Goal: Task Accomplishment & Management: Use online tool/utility

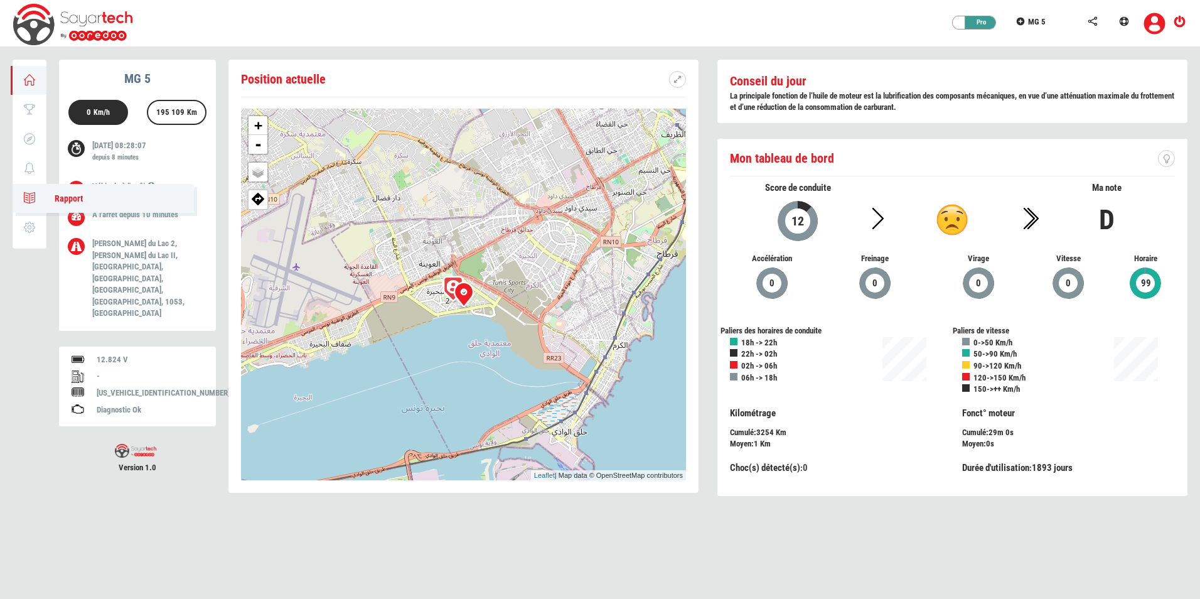
click at [33, 195] on icon at bounding box center [30, 197] width 14 height 9
type input "[DATE]"
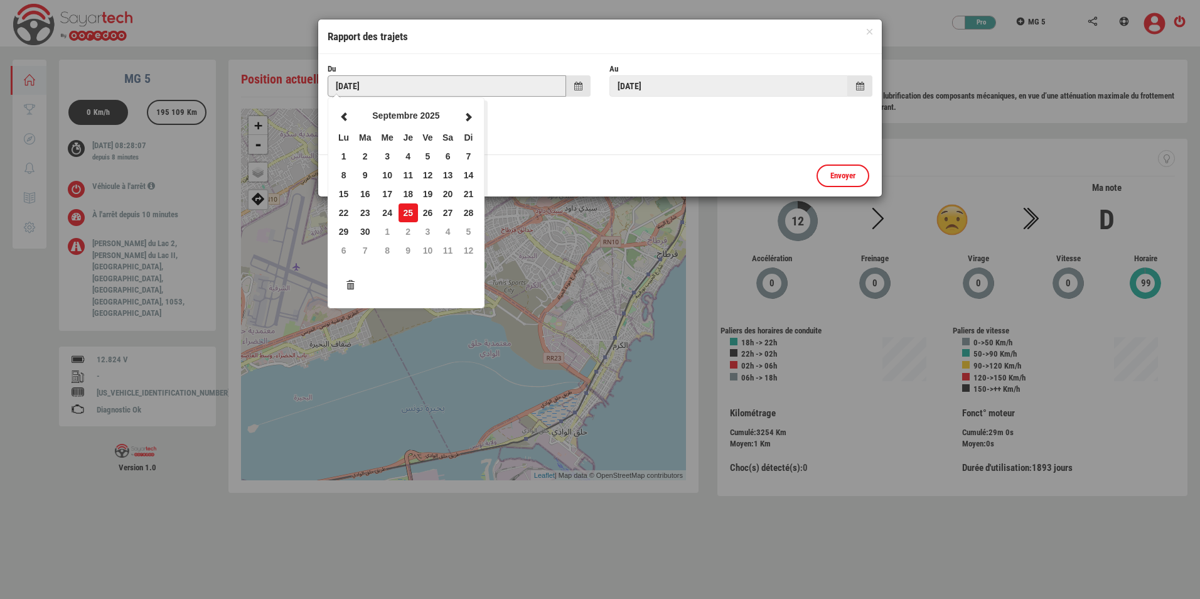
click at [466, 89] on input "[DATE]" at bounding box center [447, 85] width 238 height 21
click at [344, 151] on td "1" at bounding box center [343, 156] width 21 height 19
type input "[DATE]"
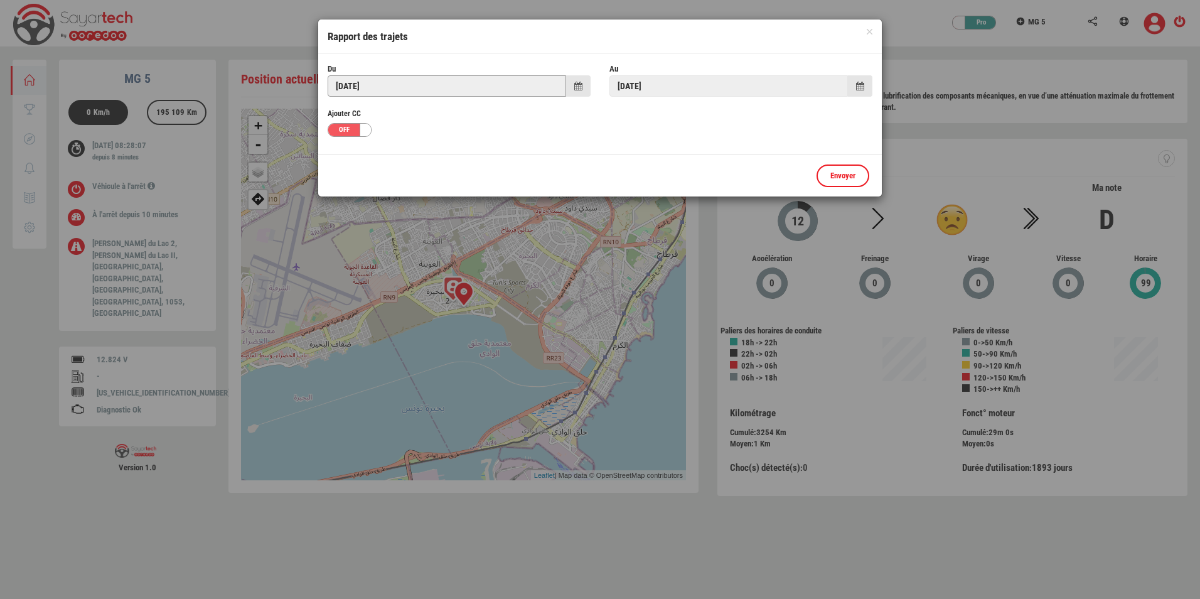
click at [474, 88] on input "[DATE]" at bounding box center [447, 85] width 238 height 21
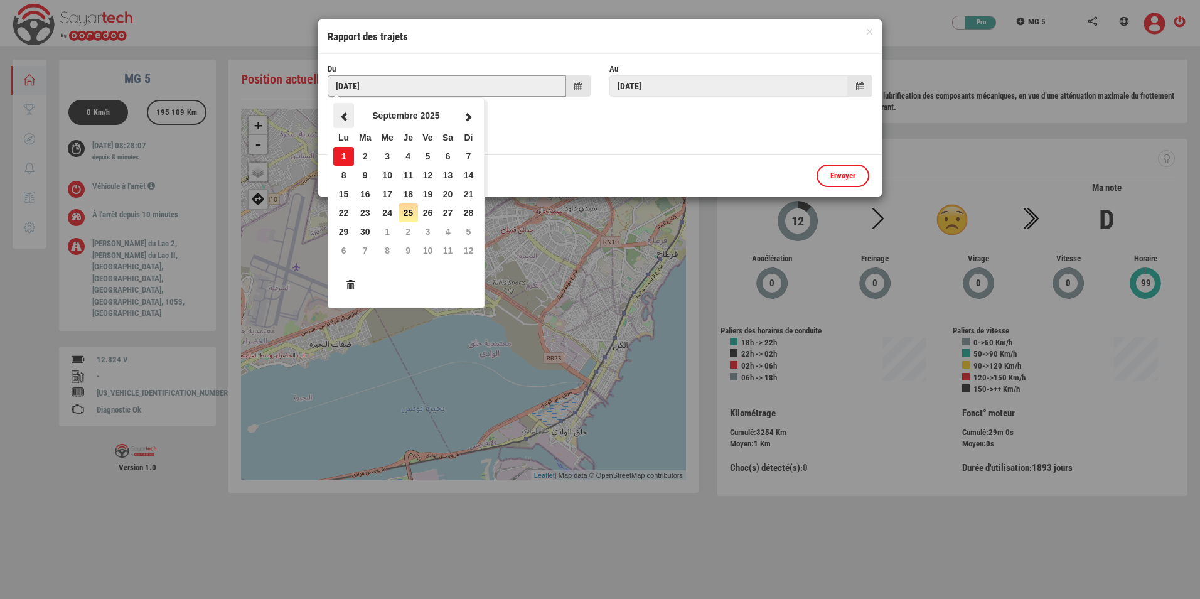
click at [353, 122] on th at bounding box center [343, 115] width 21 height 25
click at [465, 227] on td "31" at bounding box center [468, 231] width 21 height 19
type input "[DATE]"
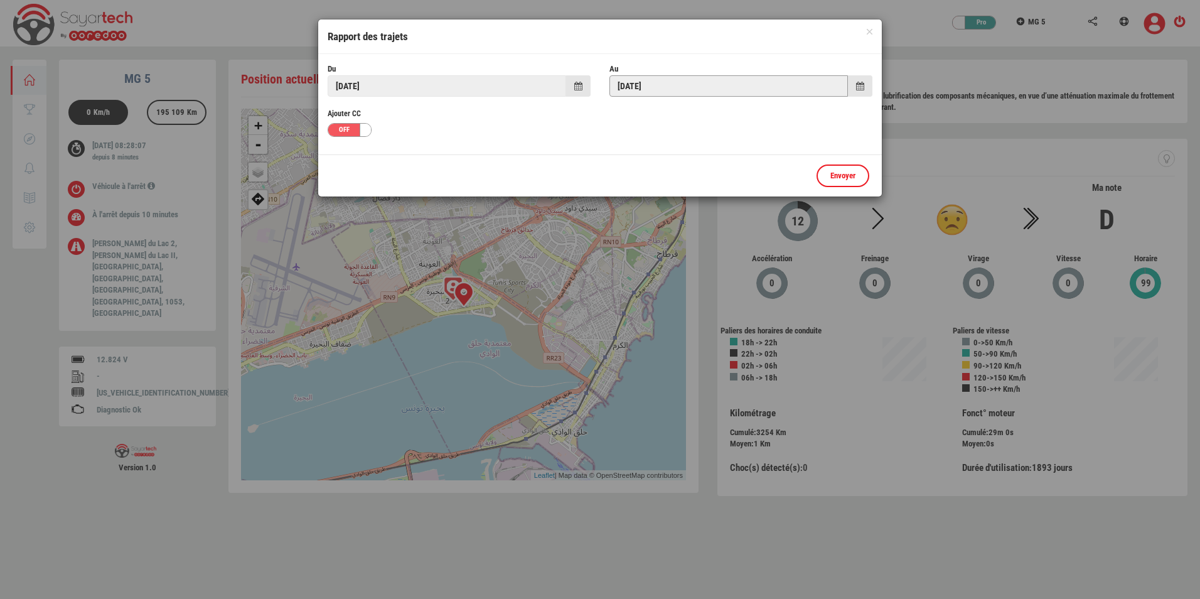
click at [650, 78] on input "[DATE]" at bounding box center [728, 85] width 238 height 21
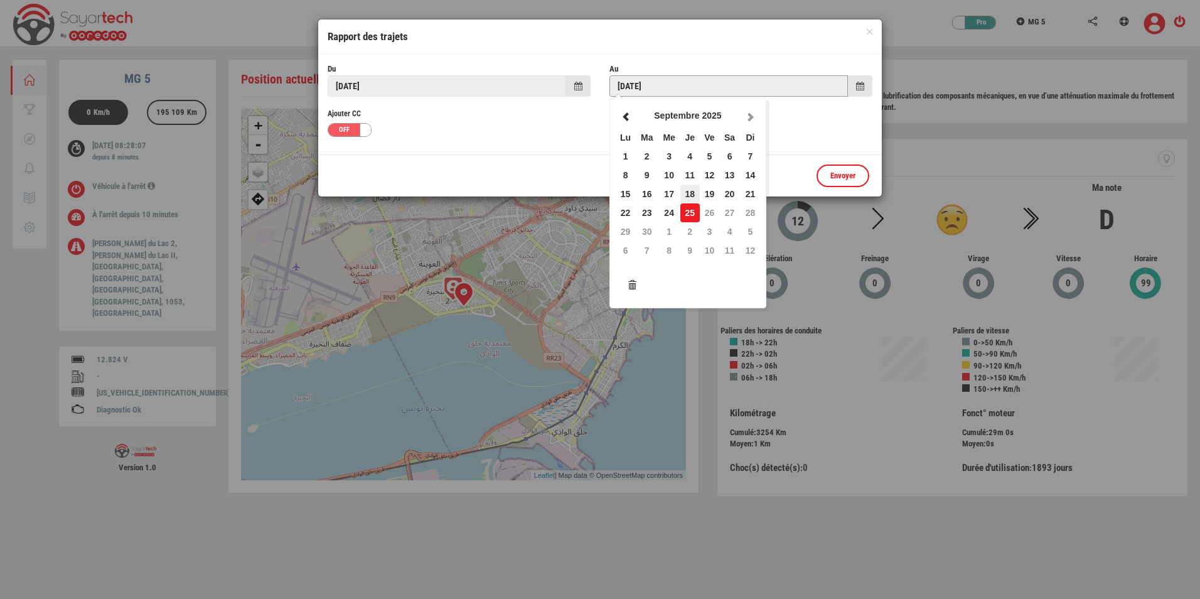
click at [691, 186] on td "18" at bounding box center [689, 193] width 19 height 19
type input "[DATE]"
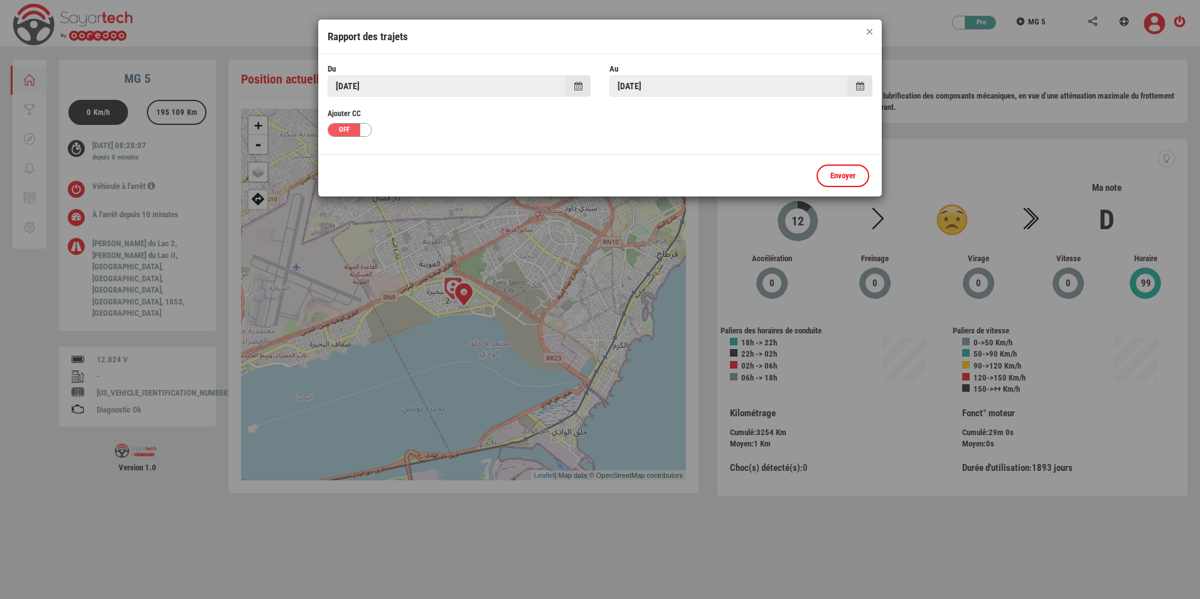
click at [867, 33] on div "× Rapport des trajets" at bounding box center [599, 36] width 563 height 35
click at [868, 32] on button "×" at bounding box center [870, 32] width 6 height 6
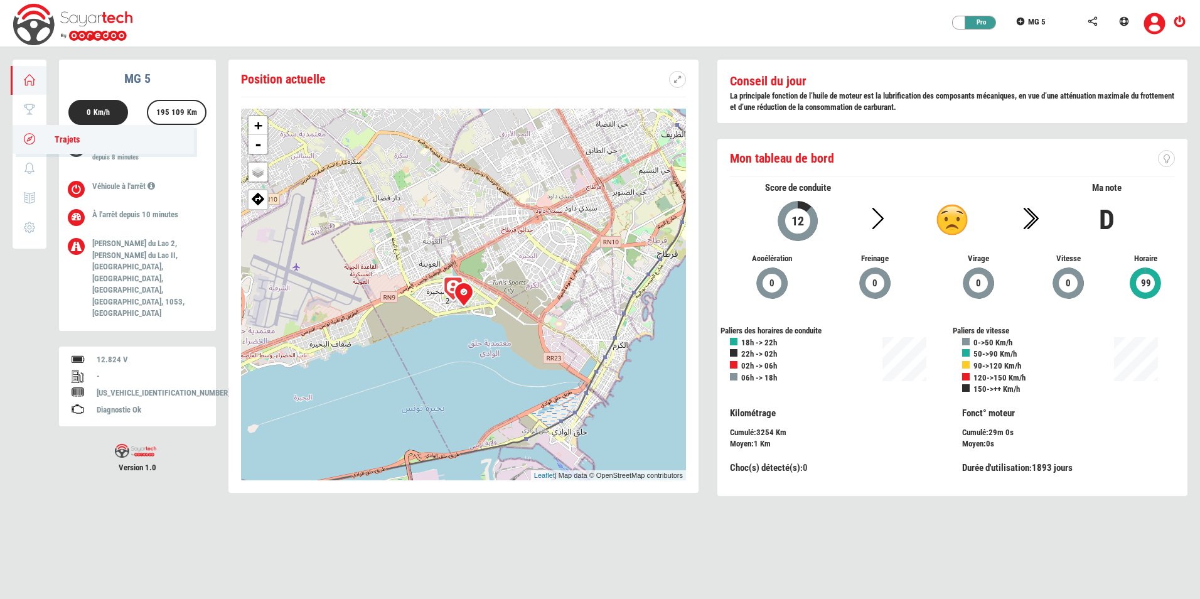
click at [35, 142] on icon at bounding box center [30, 138] width 14 height 9
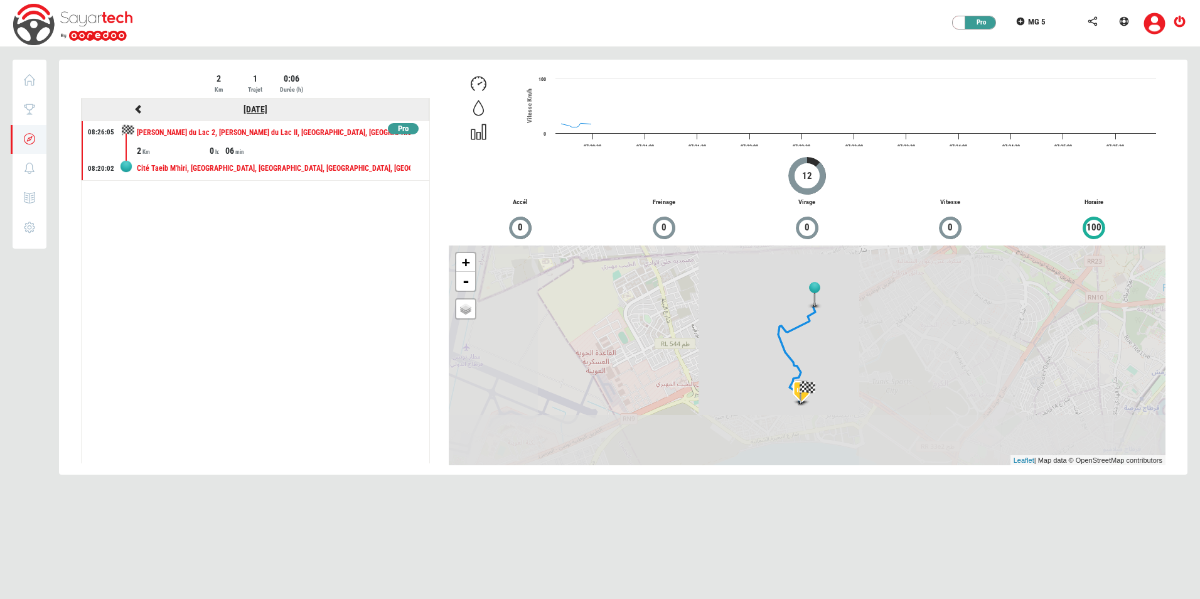
click at [243, 111] on link "[DATE]" at bounding box center [255, 109] width 24 height 10
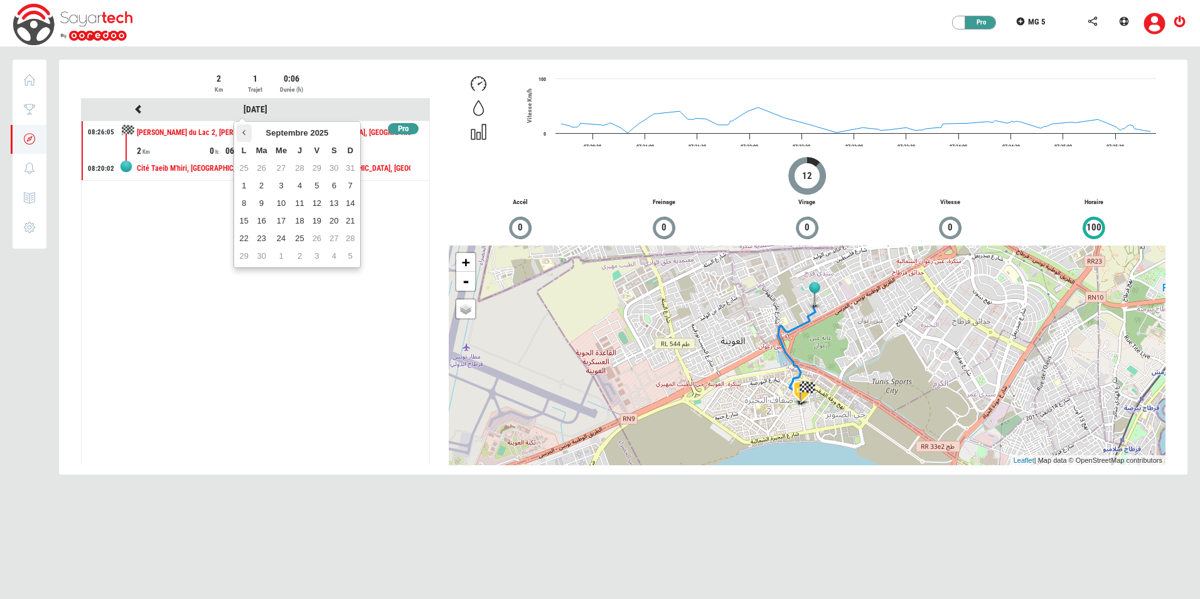
click at [245, 132] on icon at bounding box center [243, 132] width 3 height 9
click at [353, 242] on td "31" at bounding box center [350, 239] width 15 height 18
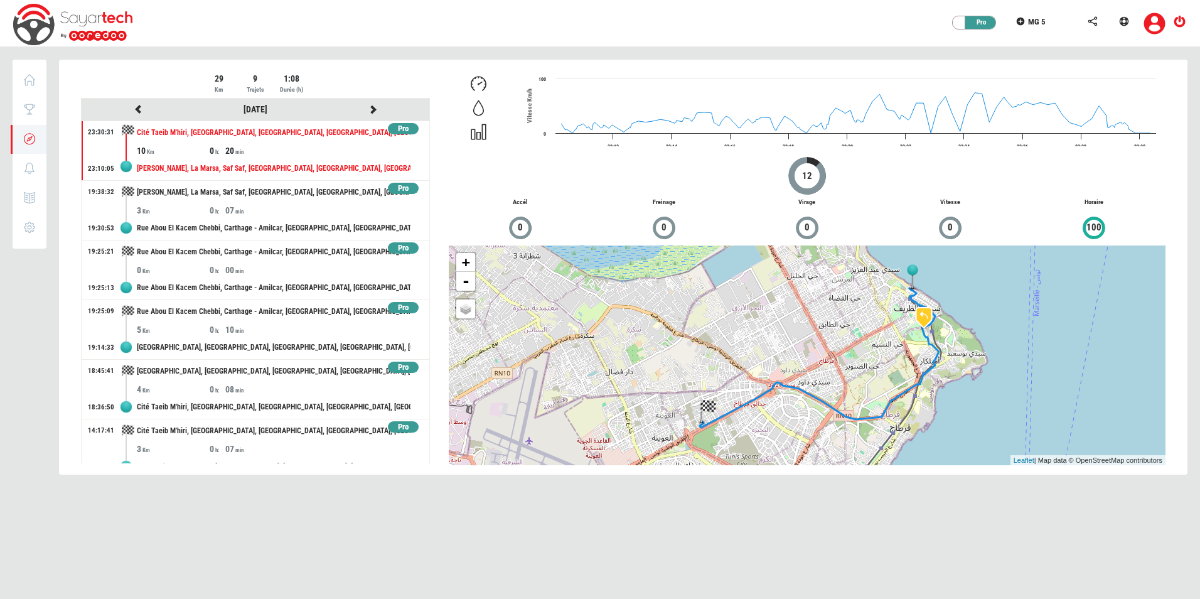
click at [393, 129] on div "Pro" at bounding box center [403, 129] width 31 height 12
click at [394, 188] on div "Pro" at bounding box center [403, 189] width 31 height 12
click at [407, 247] on div "Pro" at bounding box center [403, 248] width 31 height 12
click at [399, 306] on div "Pro" at bounding box center [403, 308] width 31 height 12
click at [395, 366] on div "Pro" at bounding box center [403, 367] width 31 height 12
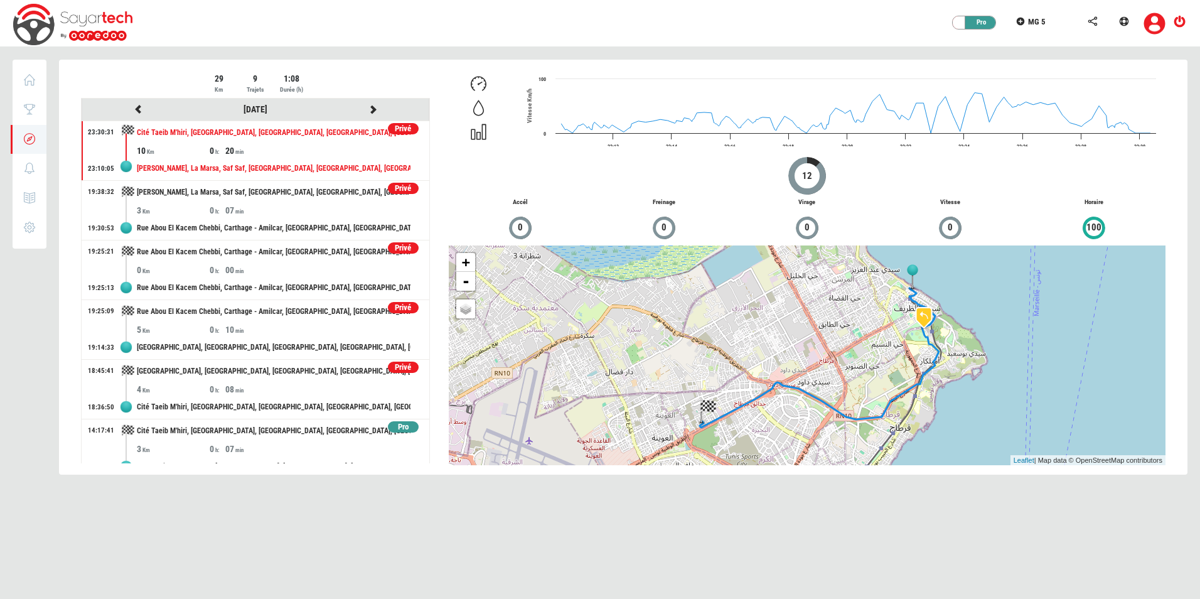
click at [396, 425] on div "Pro" at bounding box center [403, 427] width 31 height 12
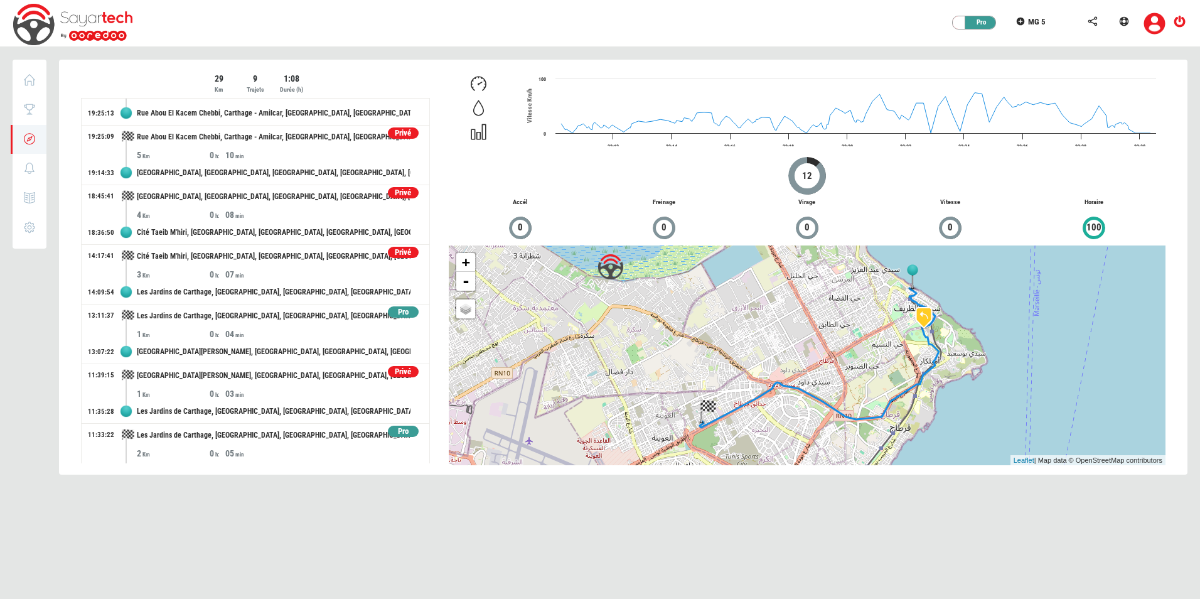
scroll to position [195, 0]
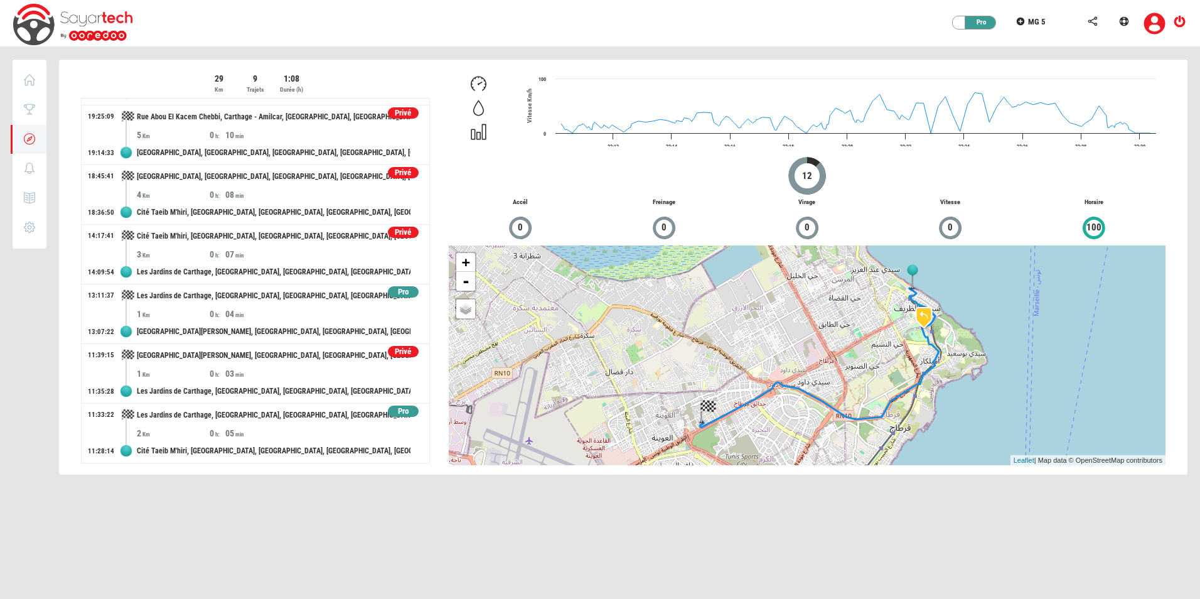
click at [405, 292] on div "Pro" at bounding box center [403, 292] width 31 height 12
click at [388, 410] on div "Pro" at bounding box center [403, 411] width 31 height 12
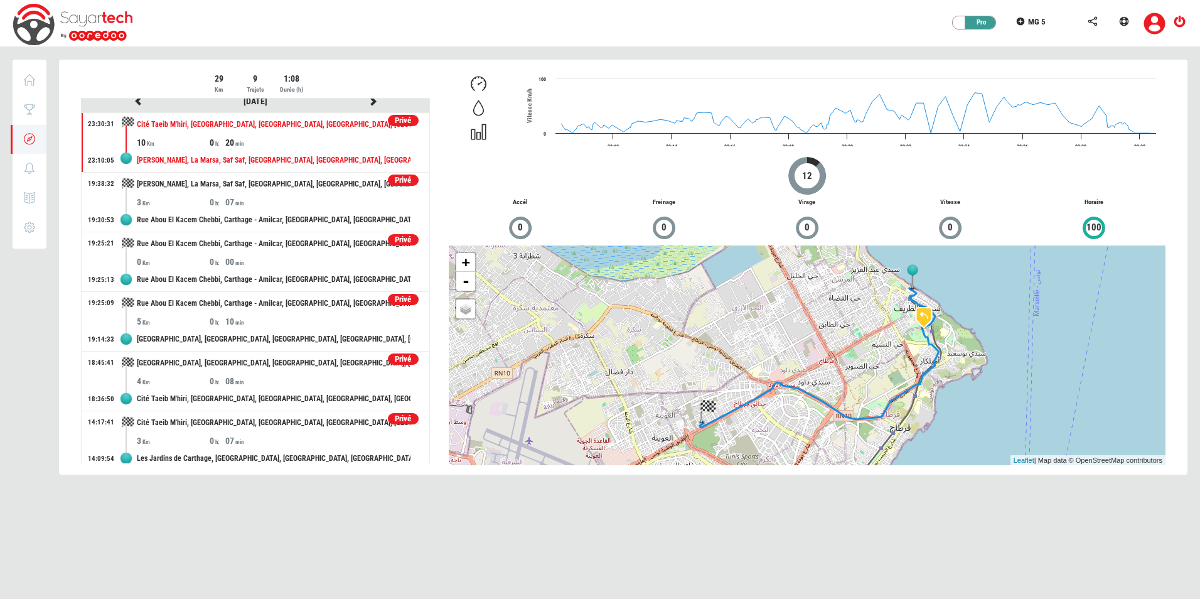
scroll to position [0, 0]
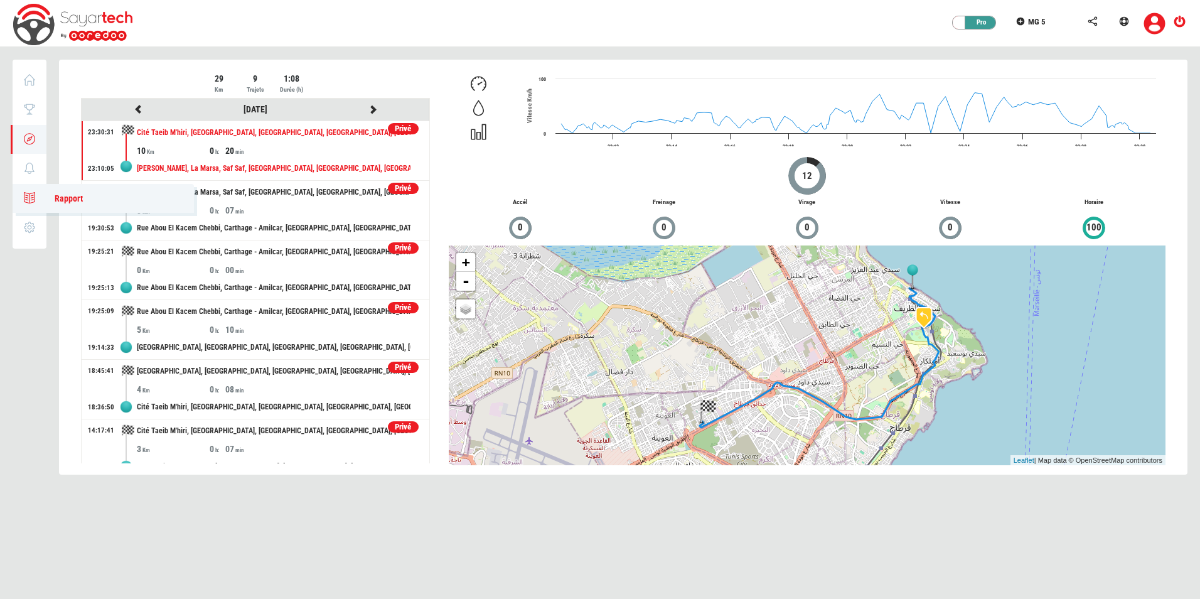
click at [33, 201] on icon at bounding box center [30, 197] width 14 height 9
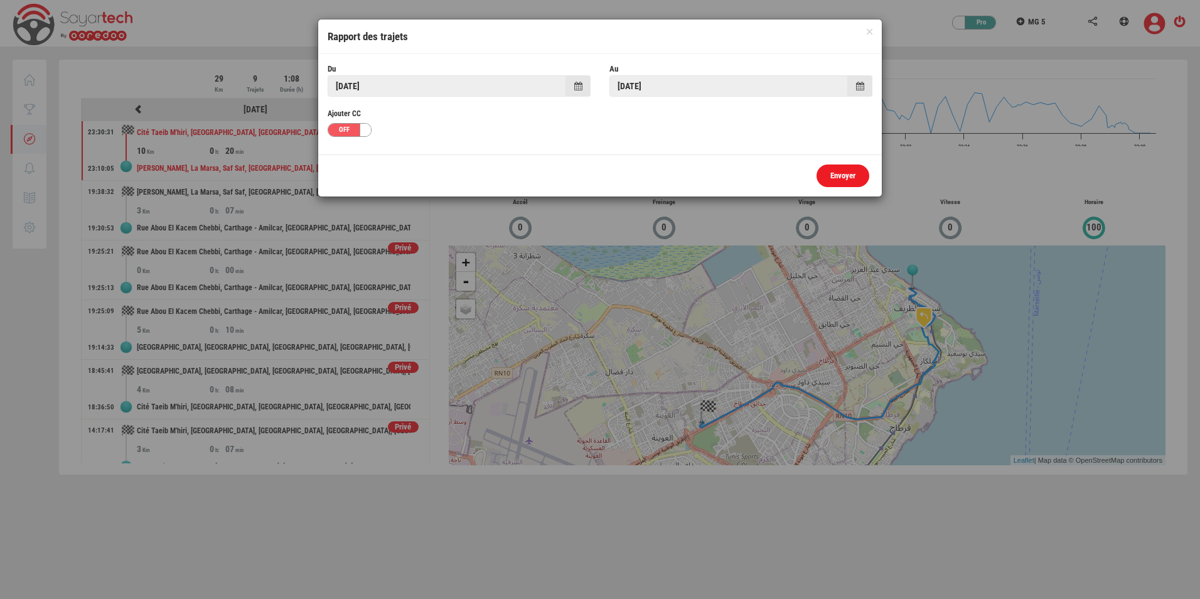
click at [821, 169] on link "Envoyer" at bounding box center [842, 175] width 53 height 23
